Goal: Task Accomplishment & Management: Use online tool/utility

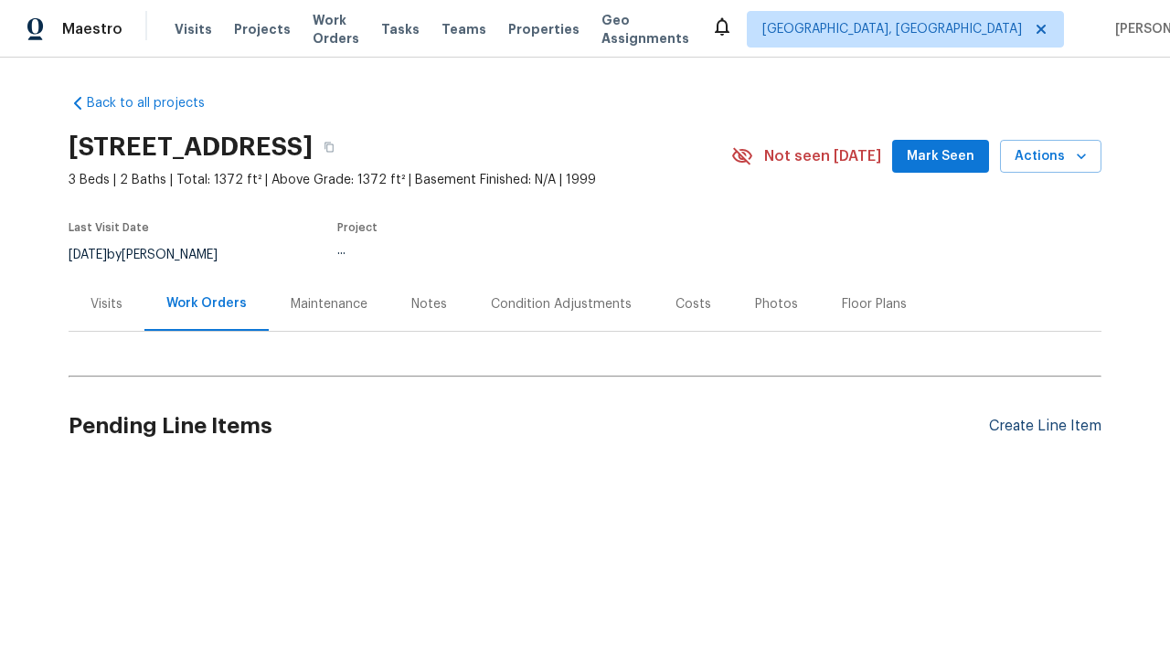
click at [1045, 426] on div "Create Line Item" at bounding box center [1045, 426] width 112 height 17
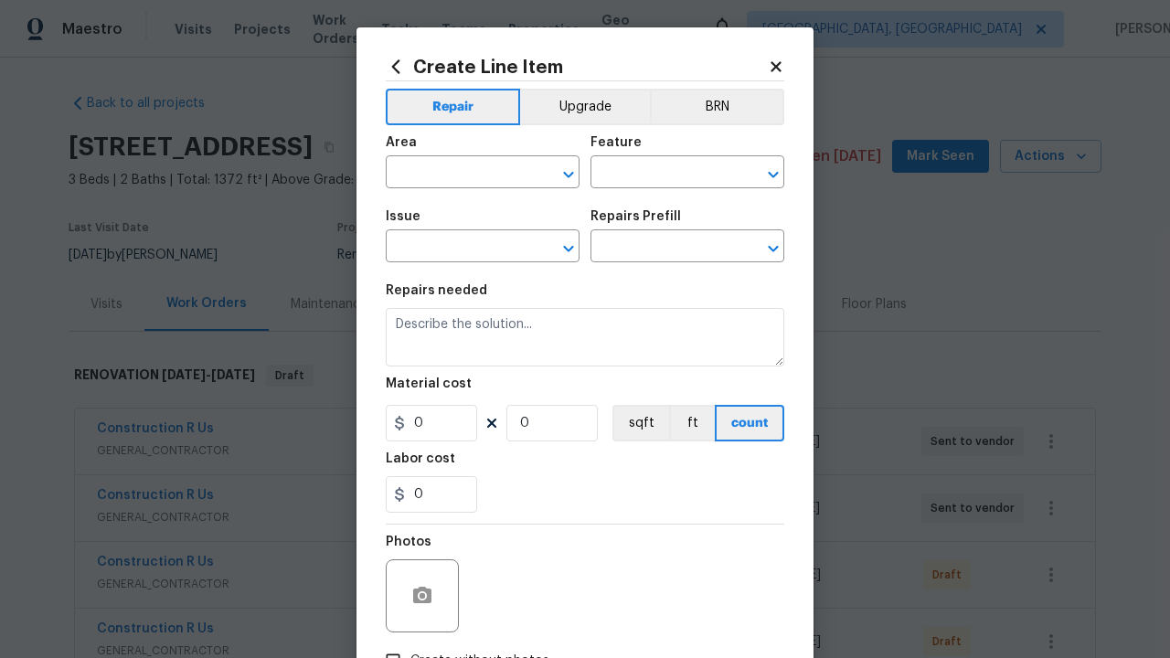
type input "Bedroom"
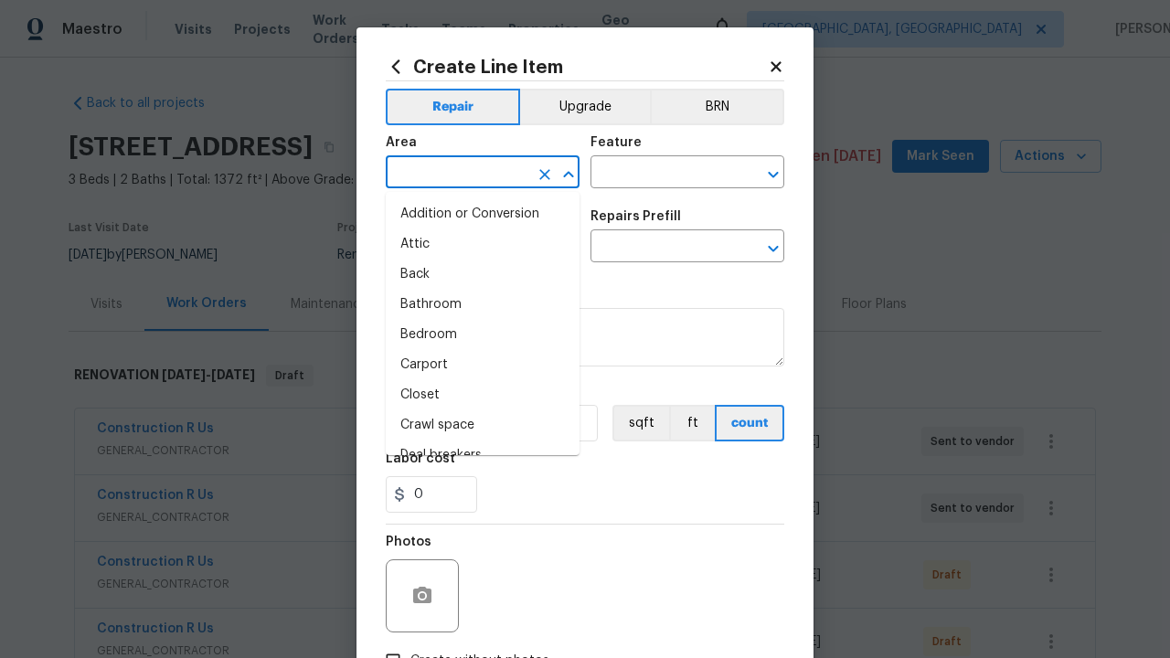
click at [483, 335] on li "Bedroom" at bounding box center [483, 335] width 194 height 30
type input "Bedroom"
type input "Flooring"
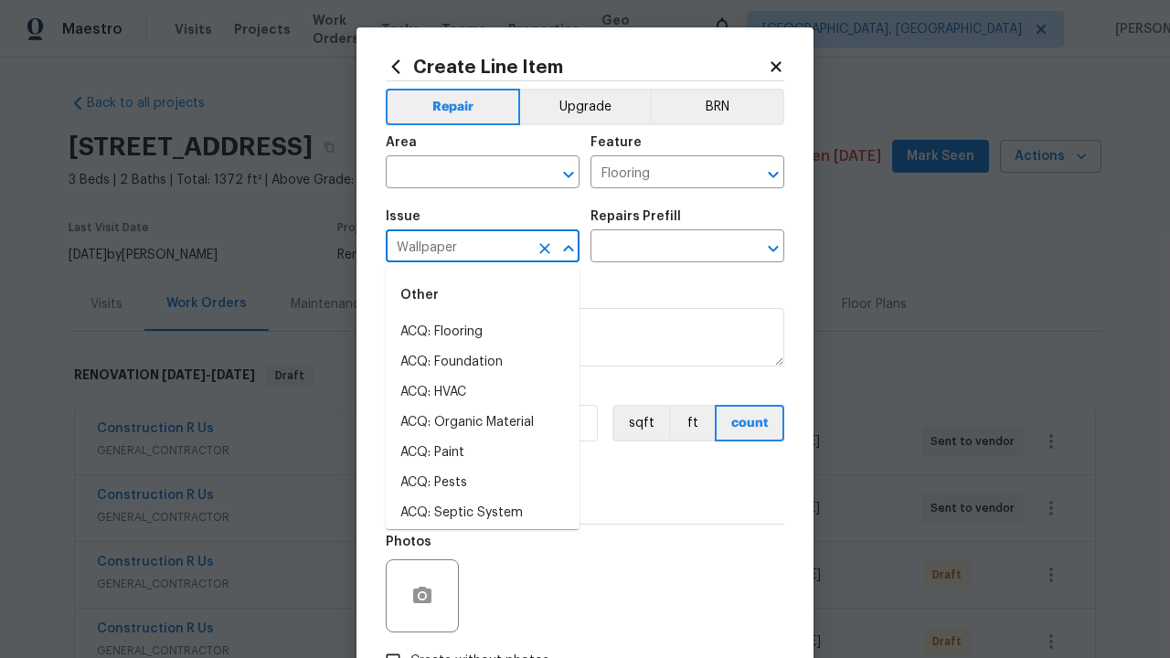
click at [483, 332] on li "ACQ: Flooring" at bounding box center [483, 332] width 194 height 30
type input "Wallpaper"
type input "Remove"
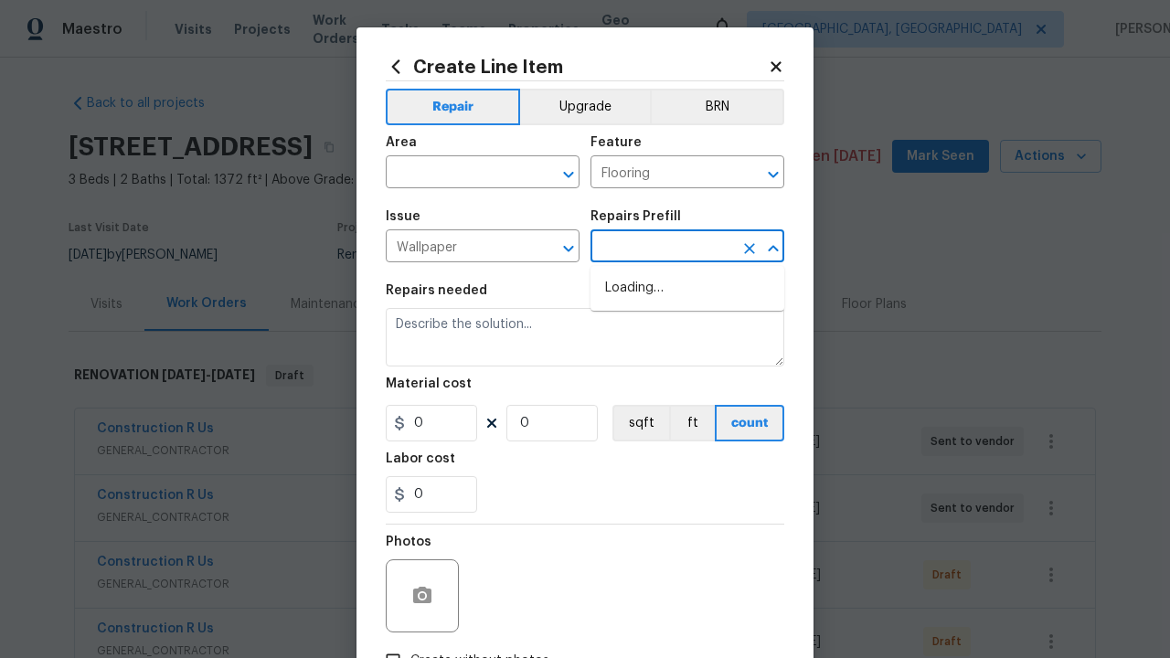
type input "Walls and Ceiling"
type input "Remove decals $20.00"
type textarea "Remove decals from door/wall/ceiling"
type input "20"
type input "1"
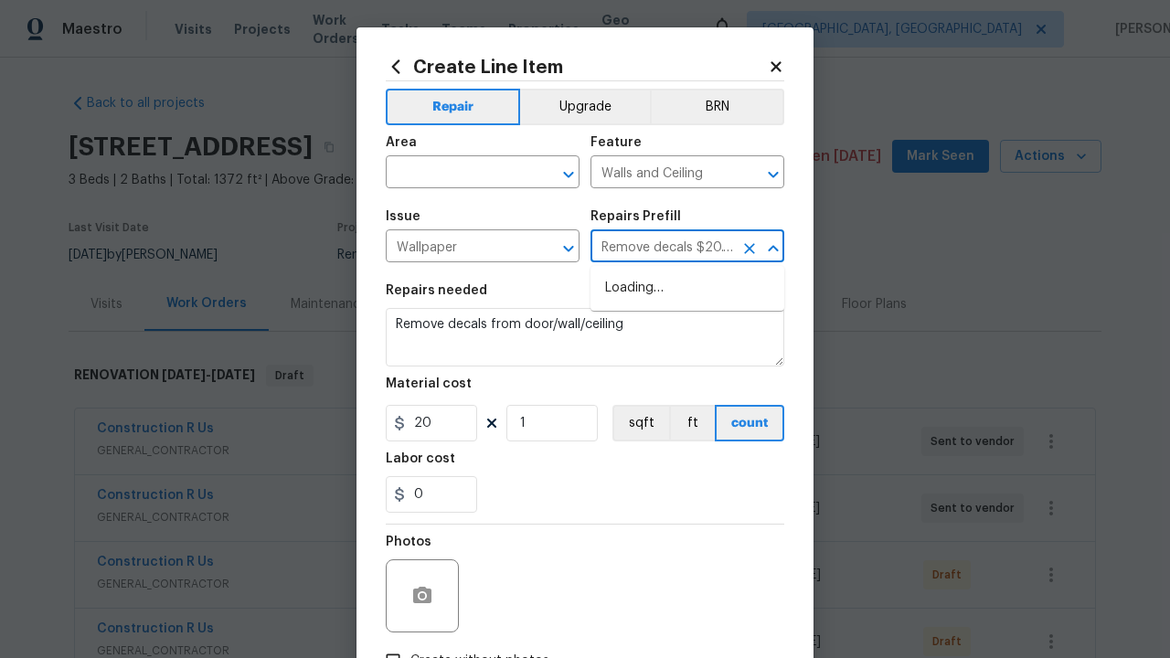
type input "Remove decals $20.00"
type input "2"
click at [639, 423] on button "sqft" at bounding box center [640, 423] width 57 height 37
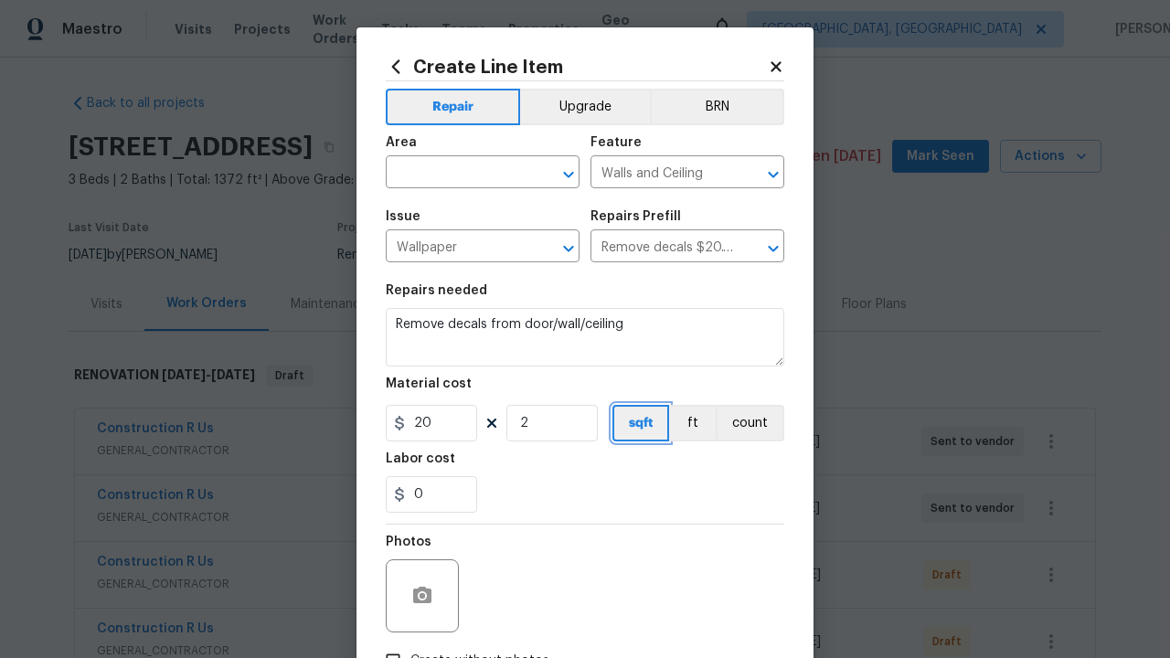
click at [393, 643] on input "Create without photos" at bounding box center [393, 660] width 35 height 35
checkbox input "true"
